Goal: Transaction & Acquisition: Subscribe to service/newsletter

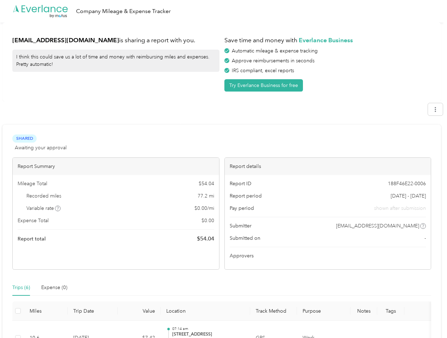
click at [225, 169] on div "Report details" at bounding box center [328, 166] width 206 height 17
click at [223, 11] on div ".cls-1 { fill: #00adee; } .cls-2 { fill: #fff; } .cls-3 { fill: #707372; } .cls…" at bounding box center [221, 11] width 443 height 23
click at [265, 85] on button "Try Everlance Business for free" at bounding box center [263, 85] width 79 height 12
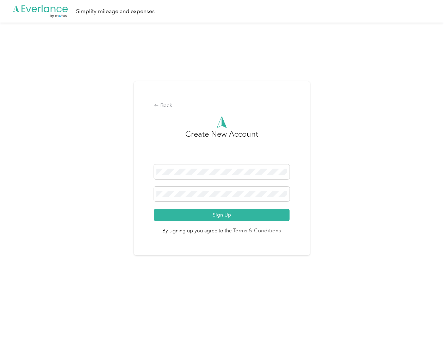
click at [58, 208] on div "Back Create New Account Sign Up By signing up you agree to the Terms & Conditio…" at bounding box center [221, 171] width 443 height 297
click at [277, 226] on span "By signing up you agree to the Terms & Conditions" at bounding box center [222, 228] width 136 height 14
click at [21, 288] on div "Back Create New Account Sign Up By signing up you agree to the Terms & Conditio…" at bounding box center [221, 171] width 443 height 297
click at [54, 288] on div "Back Create New Account Sign Up By signing up you agree to the Terms & Conditio…" at bounding box center [221, 171] width 443 height 297
click at [18, 311] on div "Back Create New Account Sign Up By signing up you agree to the Terms & Conditio…" at bounding box center [221, 171] width 443 height 297
